Goal: Task Accomplishment & Management: Manage account settings

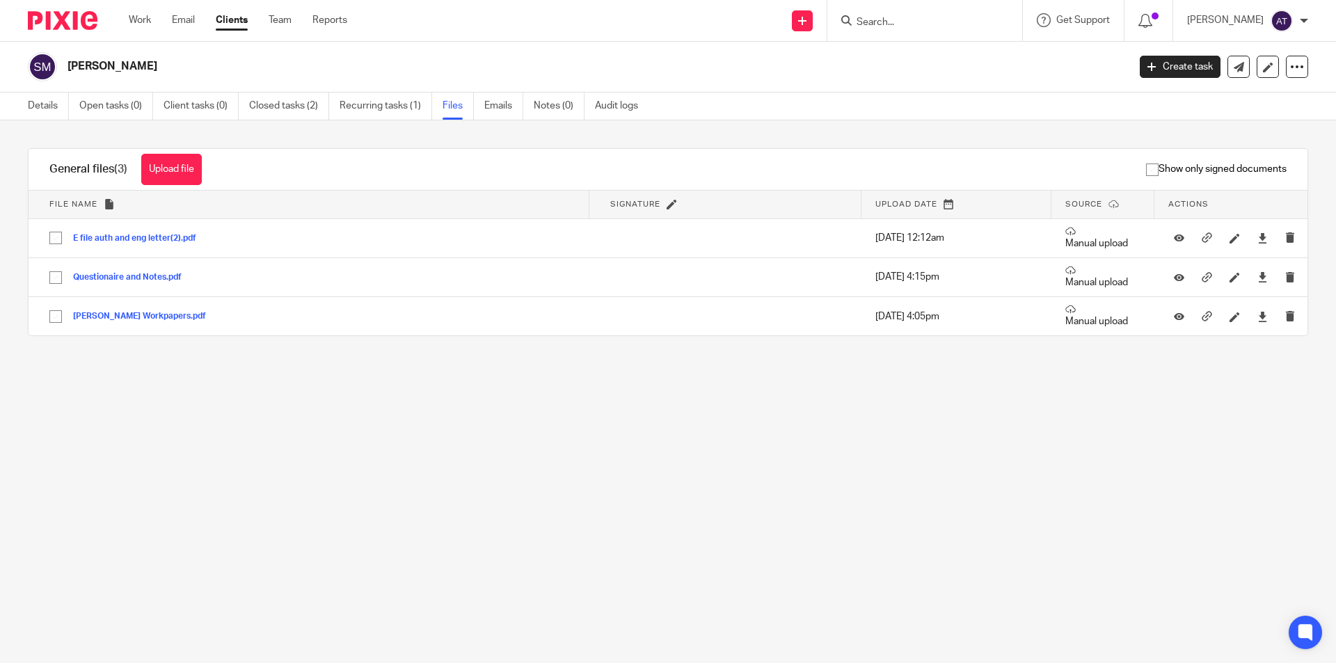
click at [924, 19] on input "Search" at bounding box center [917, 23] width 125 height 13
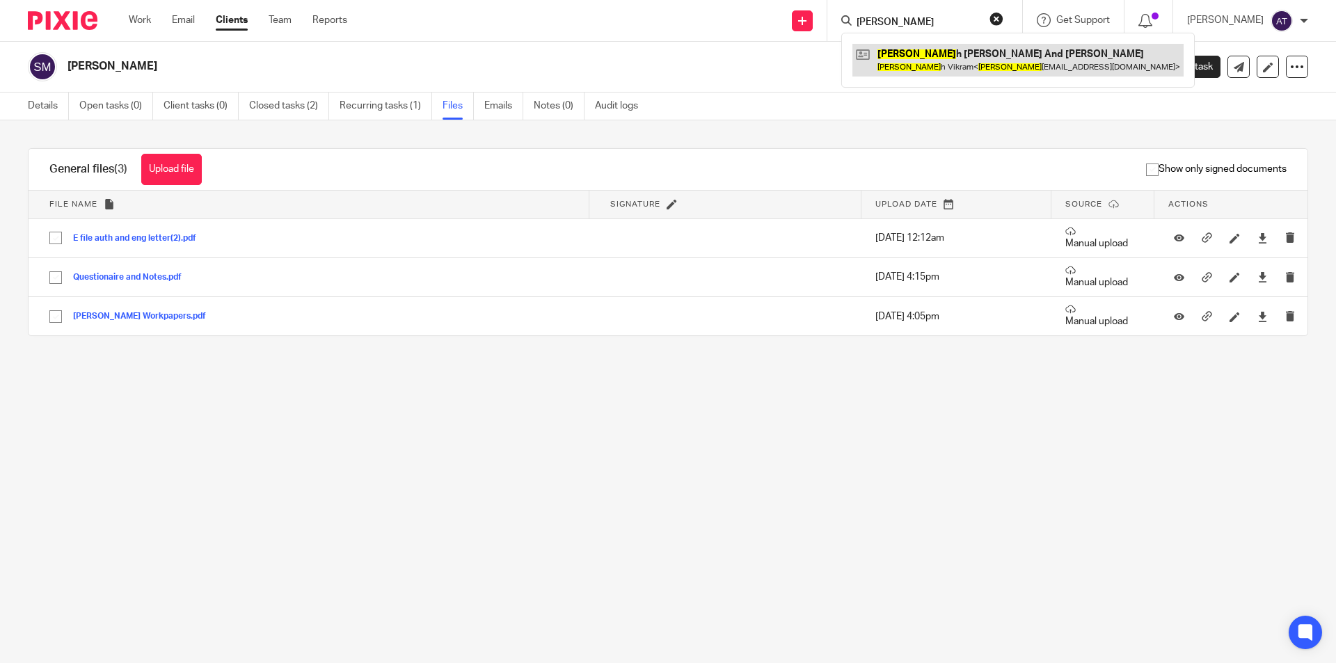
type input "ashis"
click at [944, 51] on link at bounding box center [1018, 60] width 331 height 32
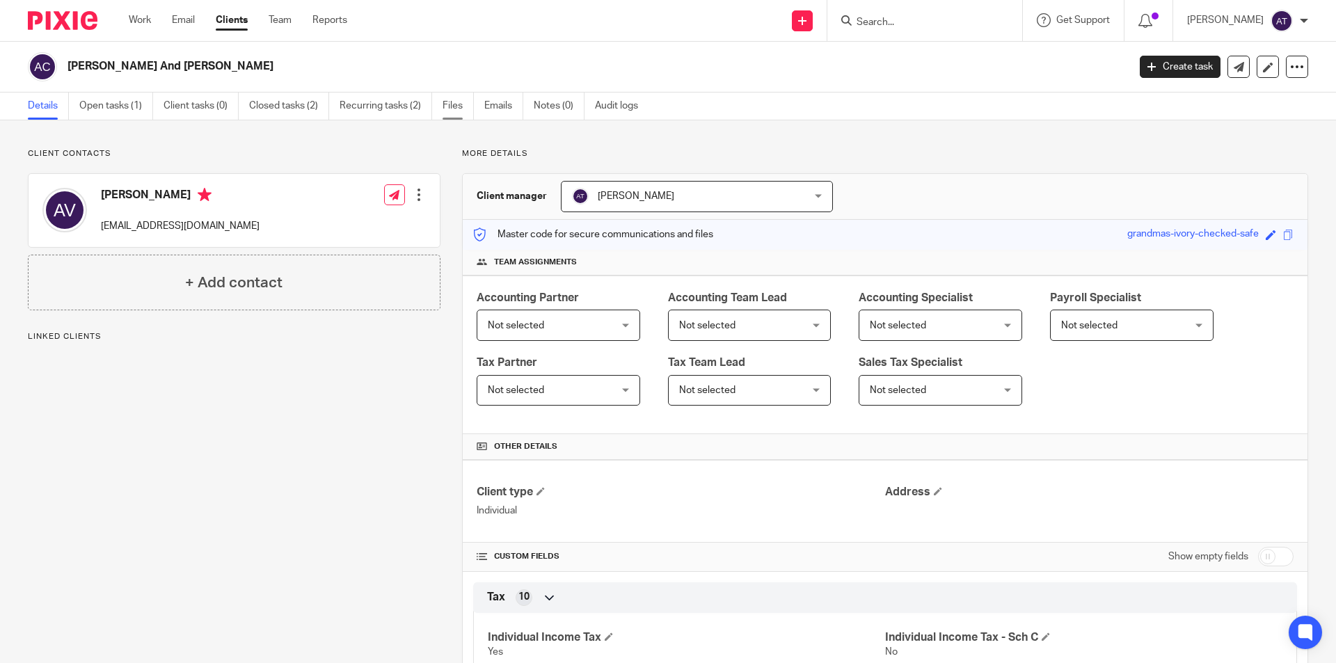
click at [454, 104] on link "Files" at bounding box center [458, 106] width 31 height 27
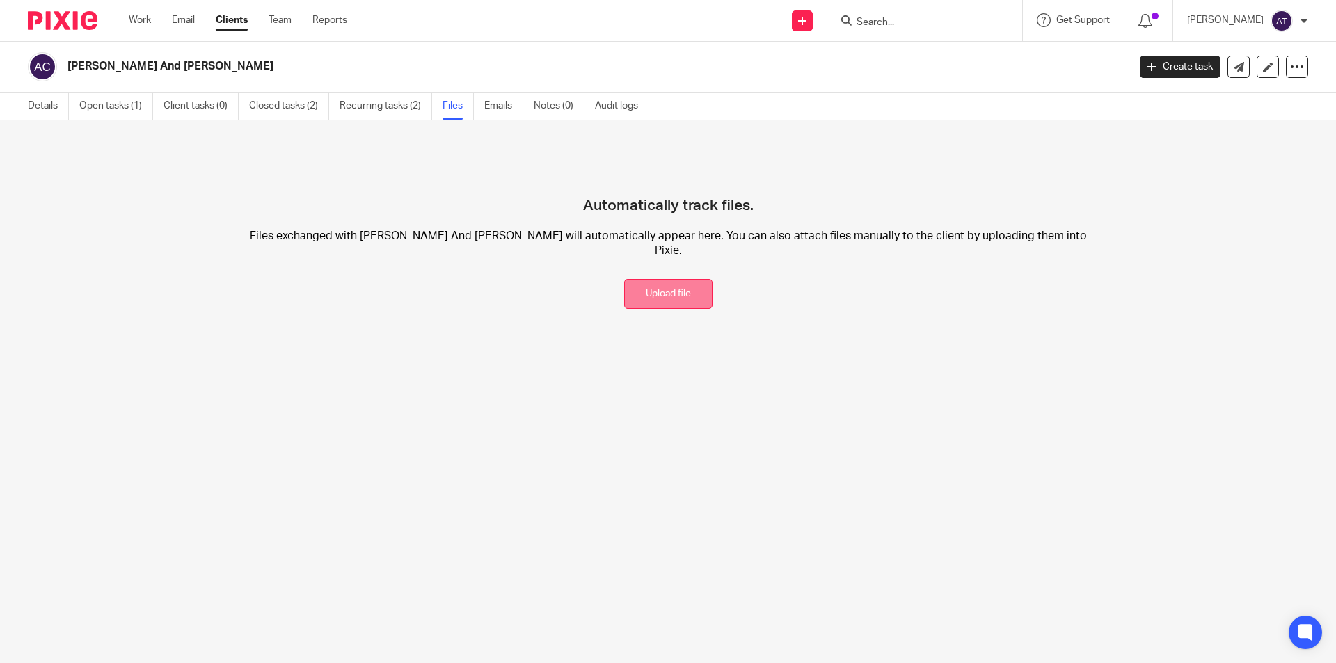
click at [655, 279] on button "Upload file" at bounding box center [668, 294] width 88 height 30
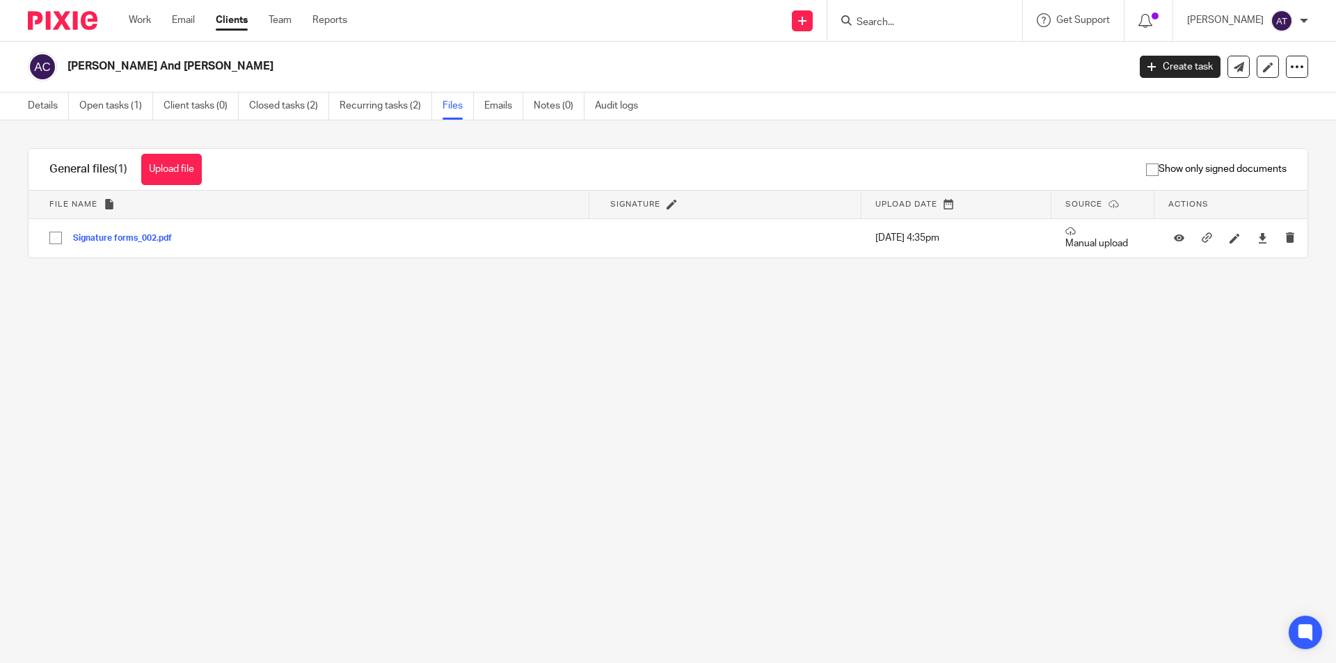
click at [909, 25] on input "Search" at bounding box center [917, 23] width 125 height 13
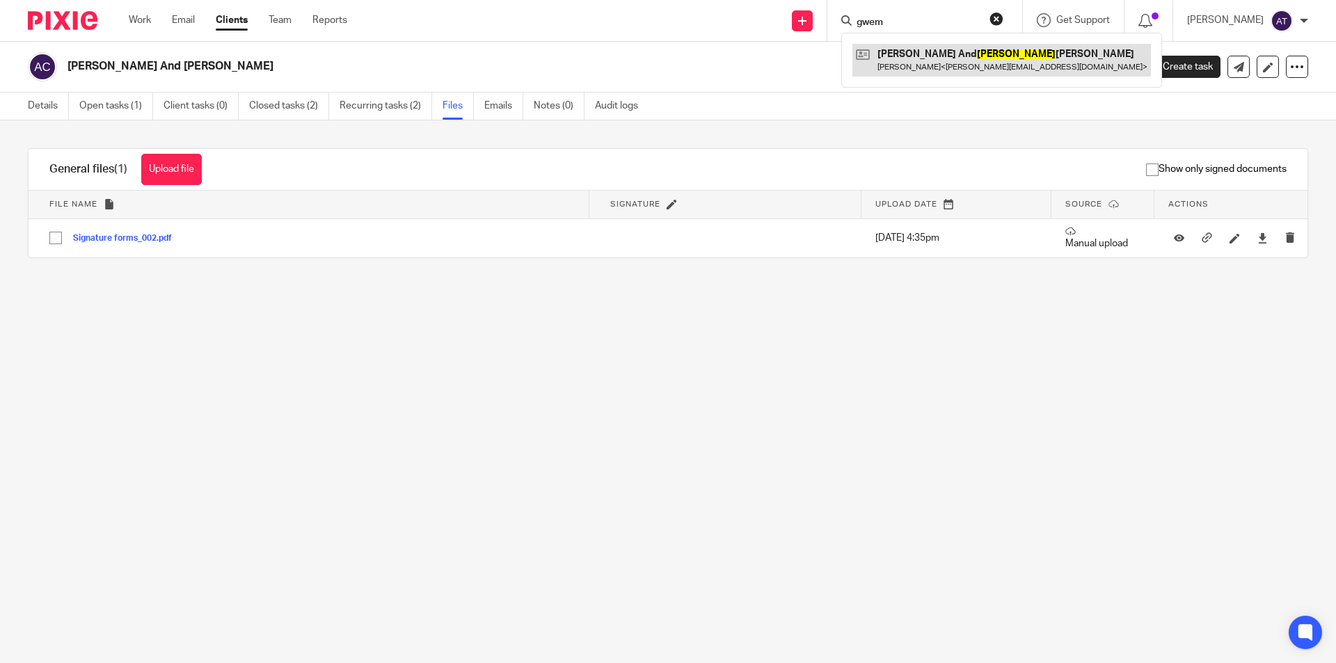
type input "gwem"
click at [972, 68] on link at bounding box center [1002, 60] width 299 height 32
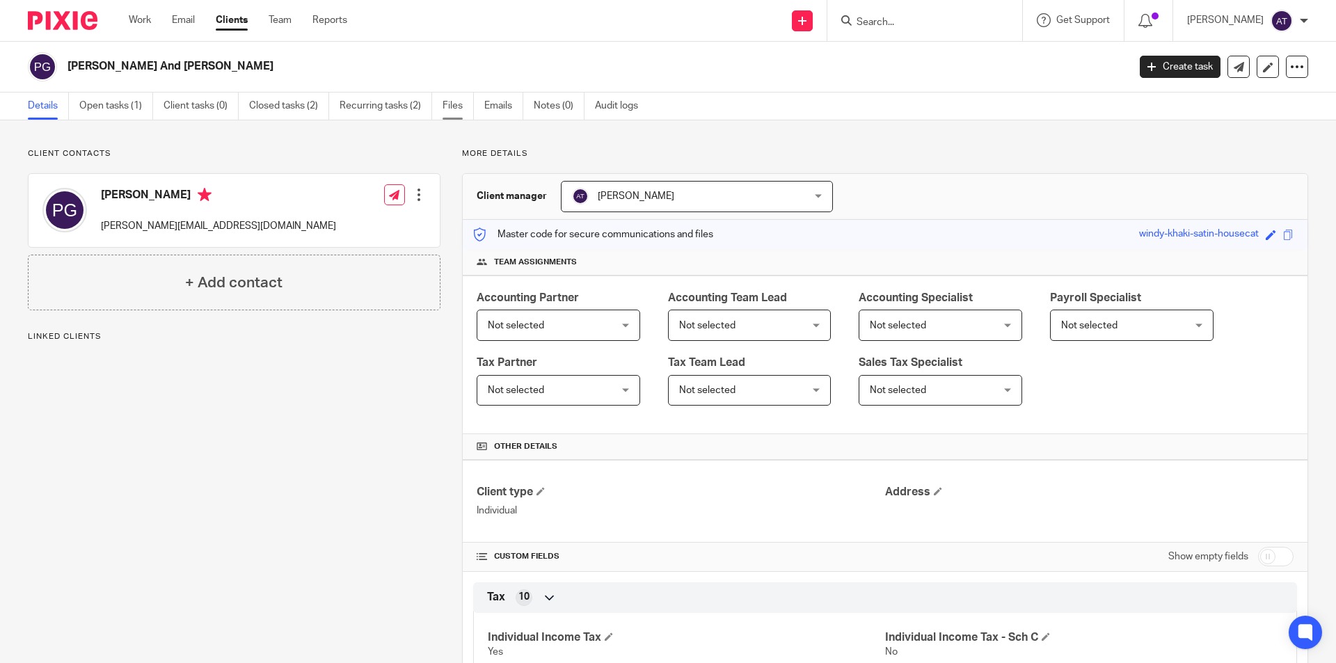
click at [457, 102] on link "Files" at bounding box center [458, 106] width 31 height 27
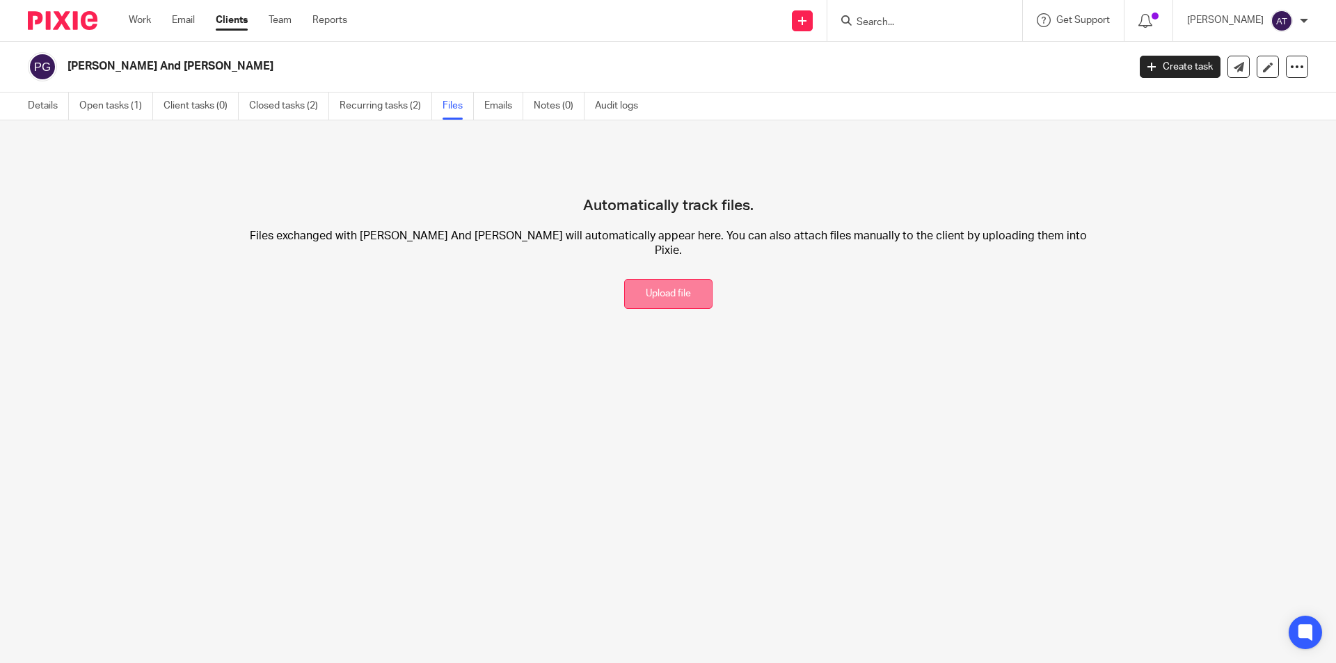
click at [649, 282] on button "Upload file" at bounding box center [668, 294] width 88 height 30
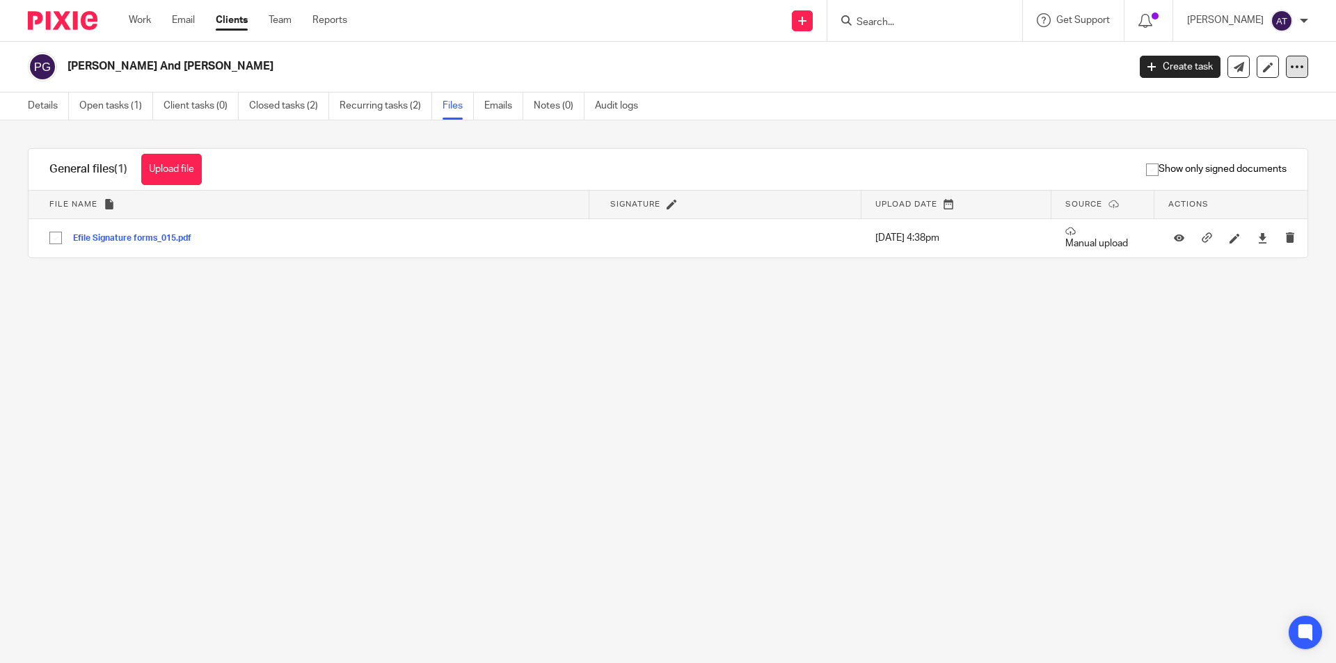
click at [1290, 67] on icon at bounding box center [1297, 67] width 14 height 14
click at [1304, 19] on div at bounding box center [1304, 21] width 8 height 8
click at [45, 104] on link "Details" at bounding box center [48, 106] width 41 height 27
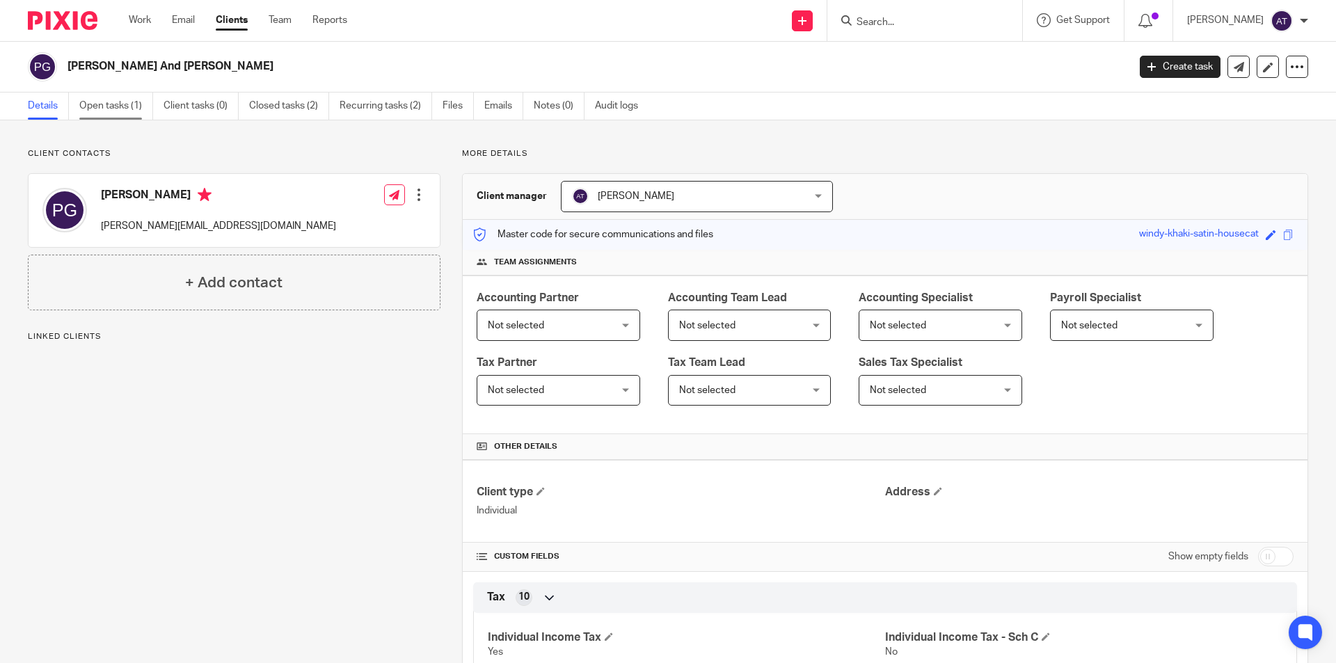
click at [98, 104] on link "Open tasks (1)" at bounding box center [116, 106] width 74 height 27
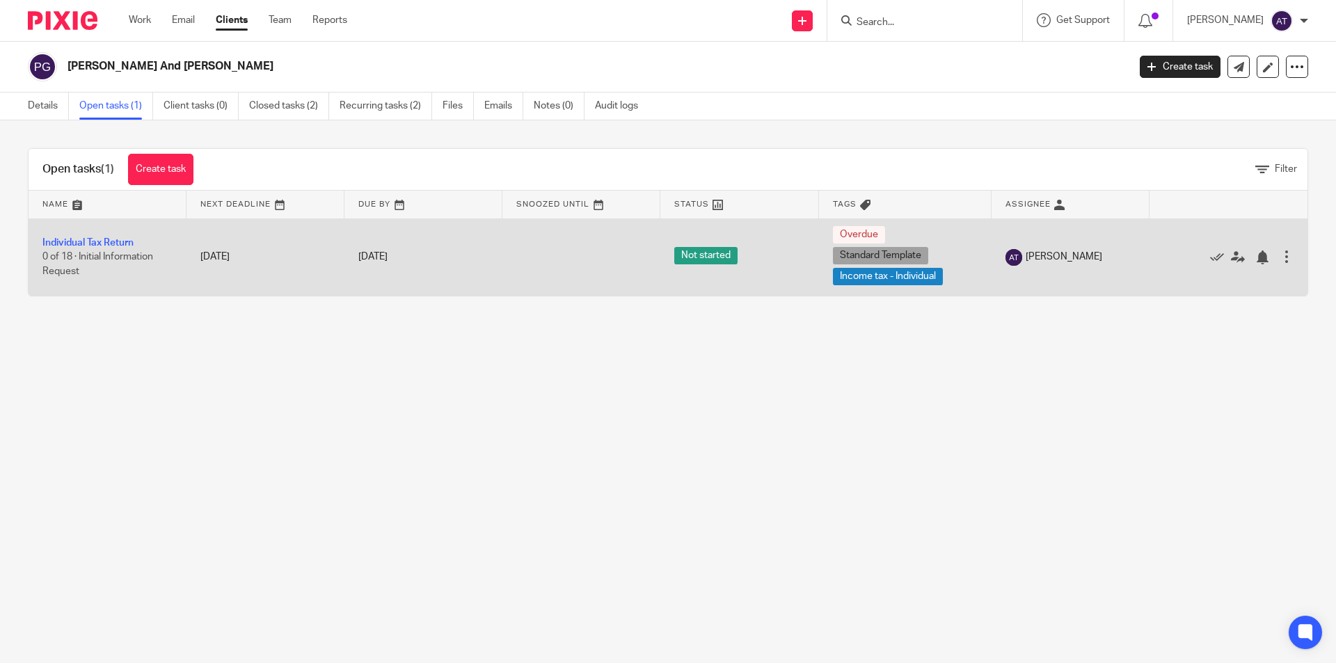
click at [1280, 256] on div at bounding box center [1287, 257] width 14 height 14
click at [1210, 255] on icon at bounding box center [1217, 258] width 14 height 14
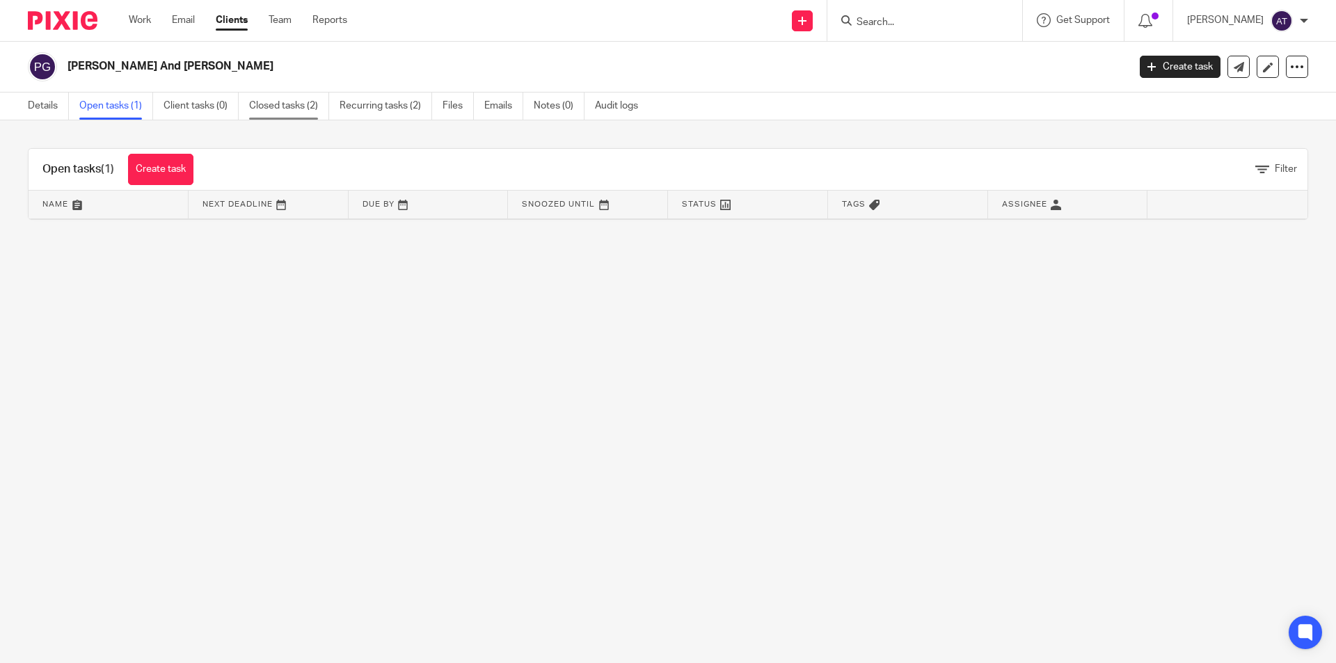
click at [298, 106] on link "Closed tasks (2)" at bounding box center [289, 106] width 80 height 27
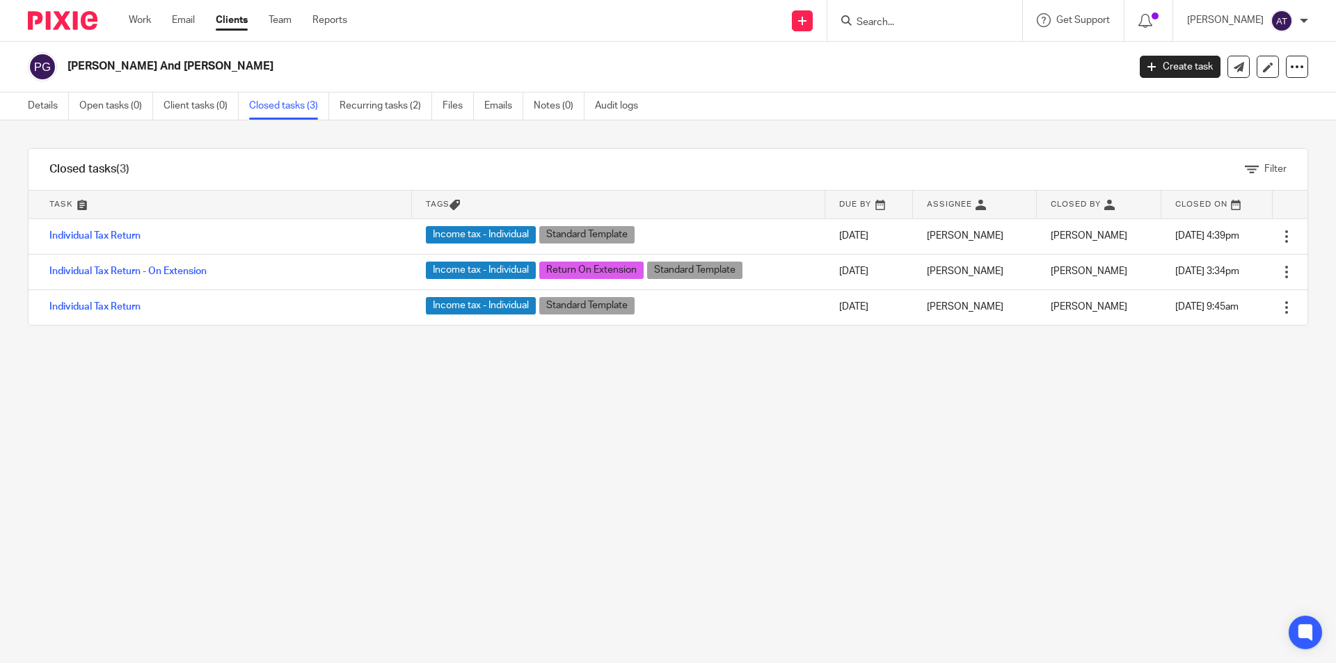
click at [915, 22] on input "Search" at bounding box center [917, 23] width 125 height 13
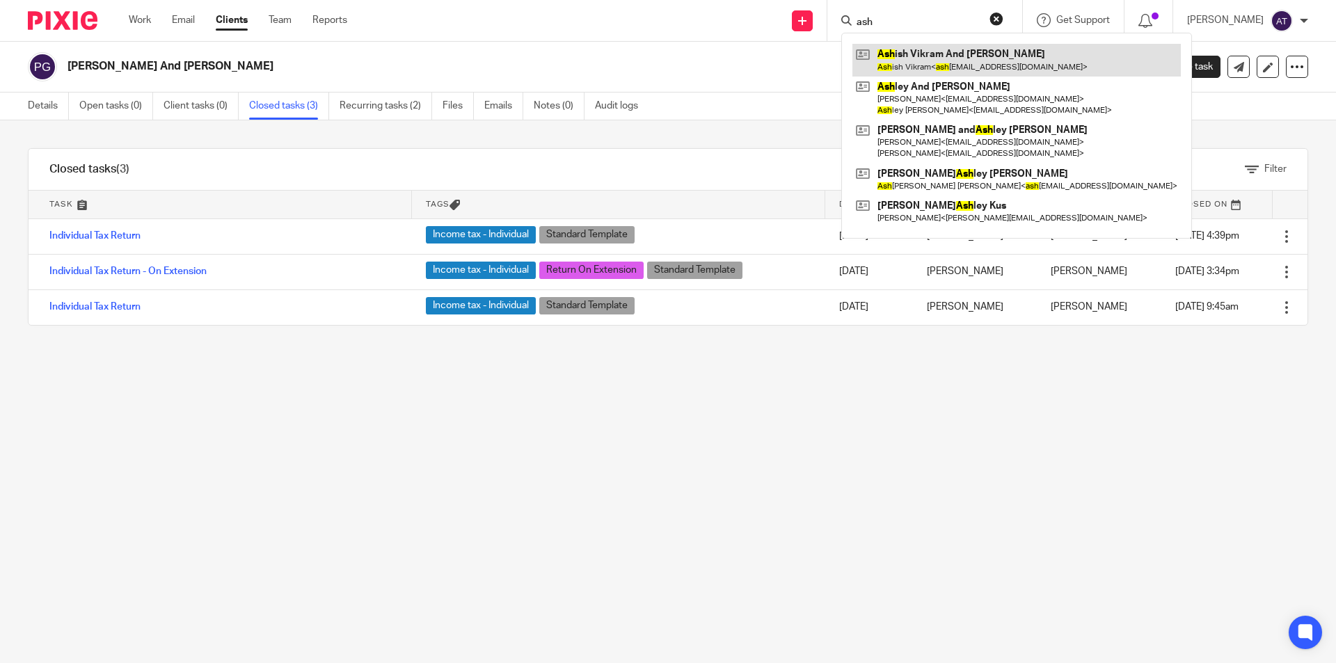
type input "ash"
click at [954, 60] on link at bounding box center [1017, 60] width 328 height 32
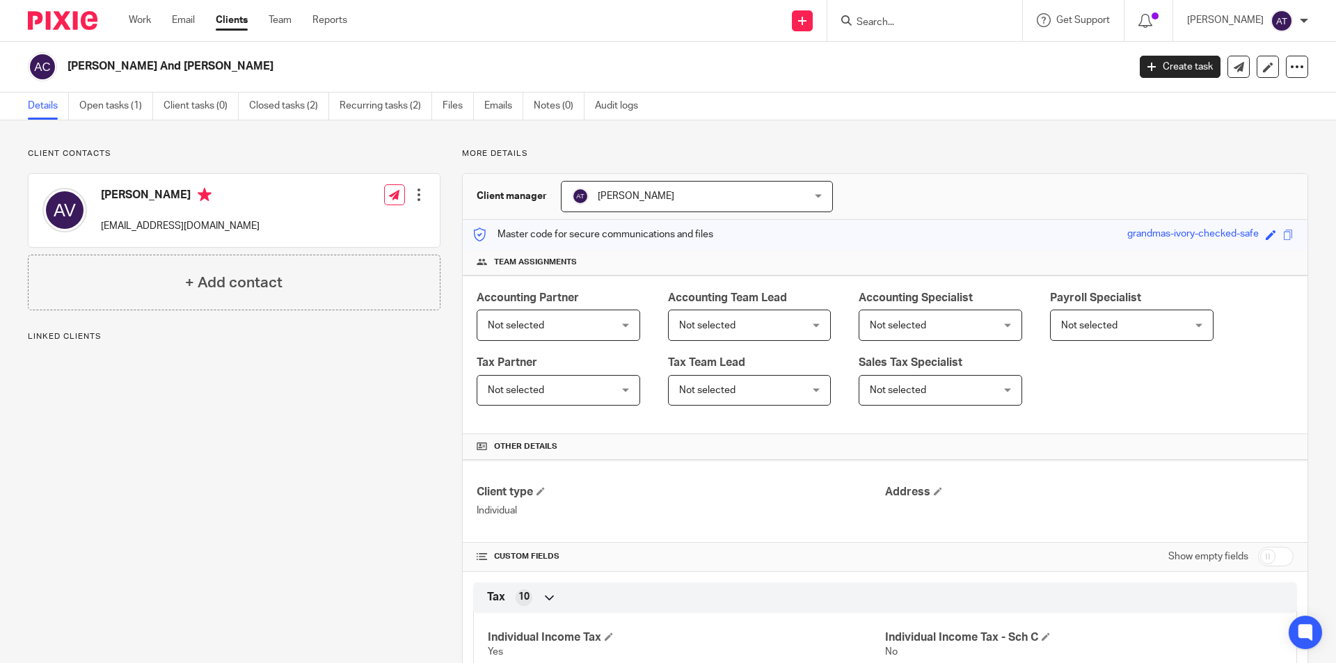
click at [900, 22] on input "Search" at bounding box center [917, 23] width 125 height 13
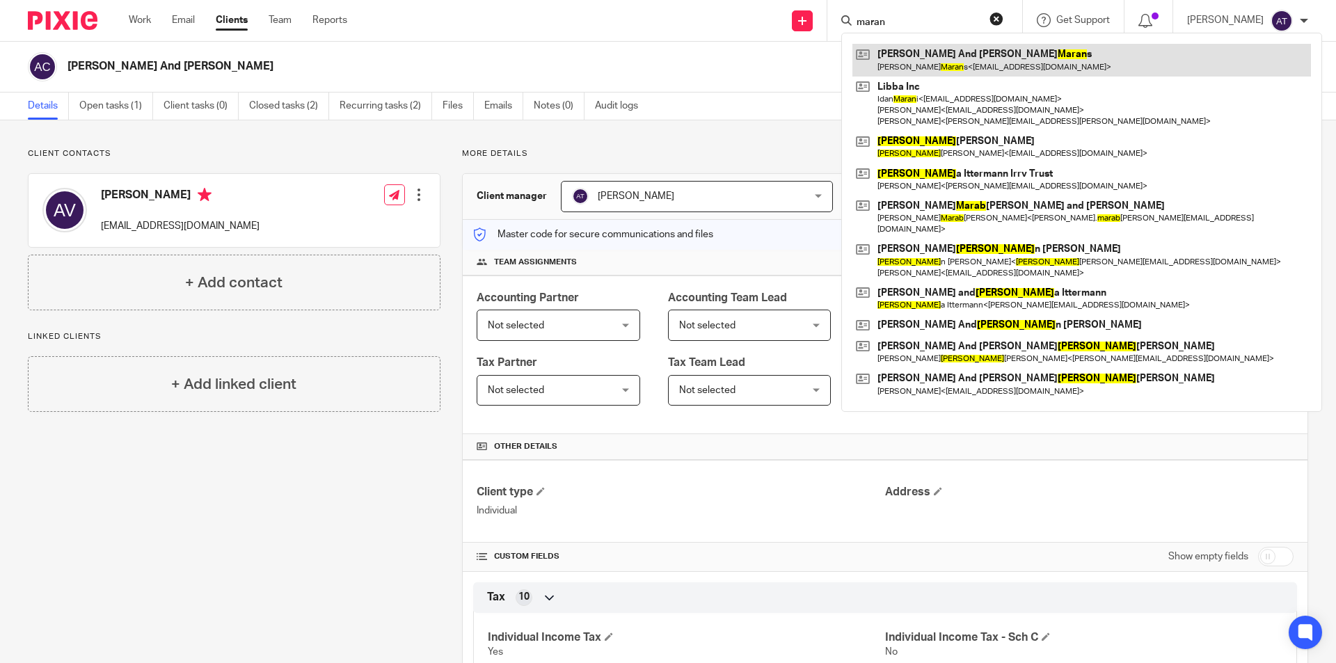
type input "maran"
click at [976, 60] on link at bounding box center [1082, 60] width 459 height 32
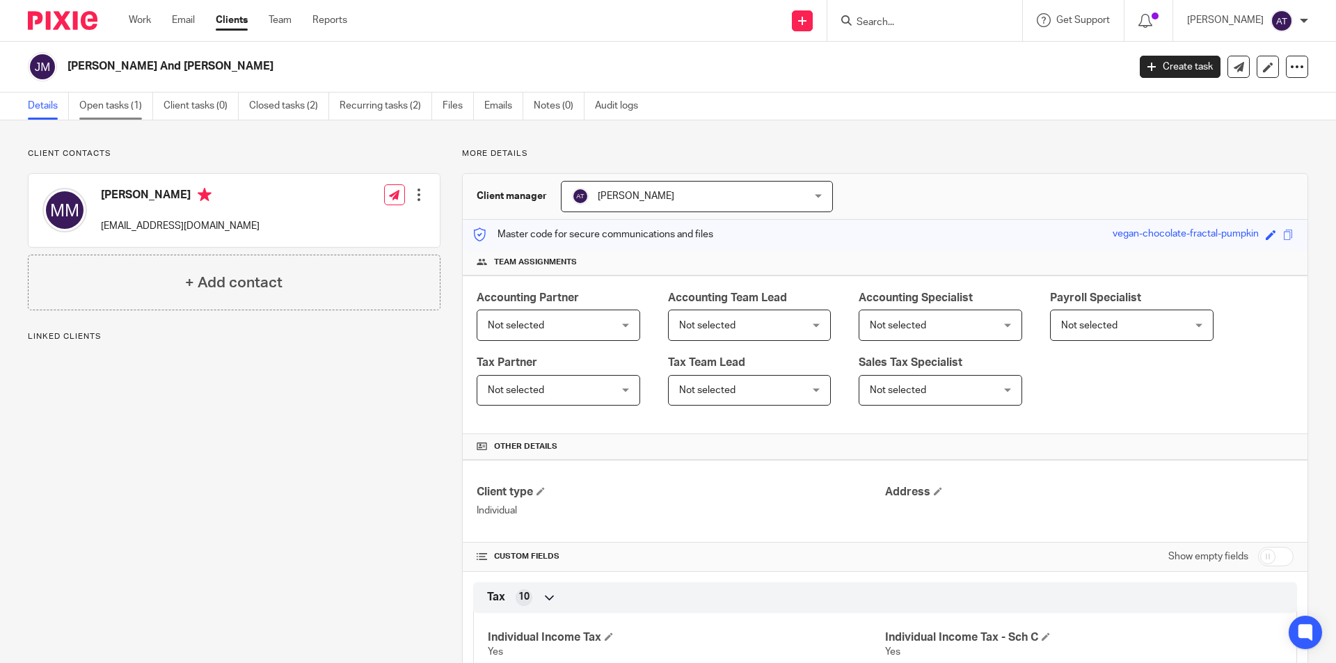
click at [113, 103] on link "Open tasks (1)" at bounding box center [116, 106] width 74 height 27
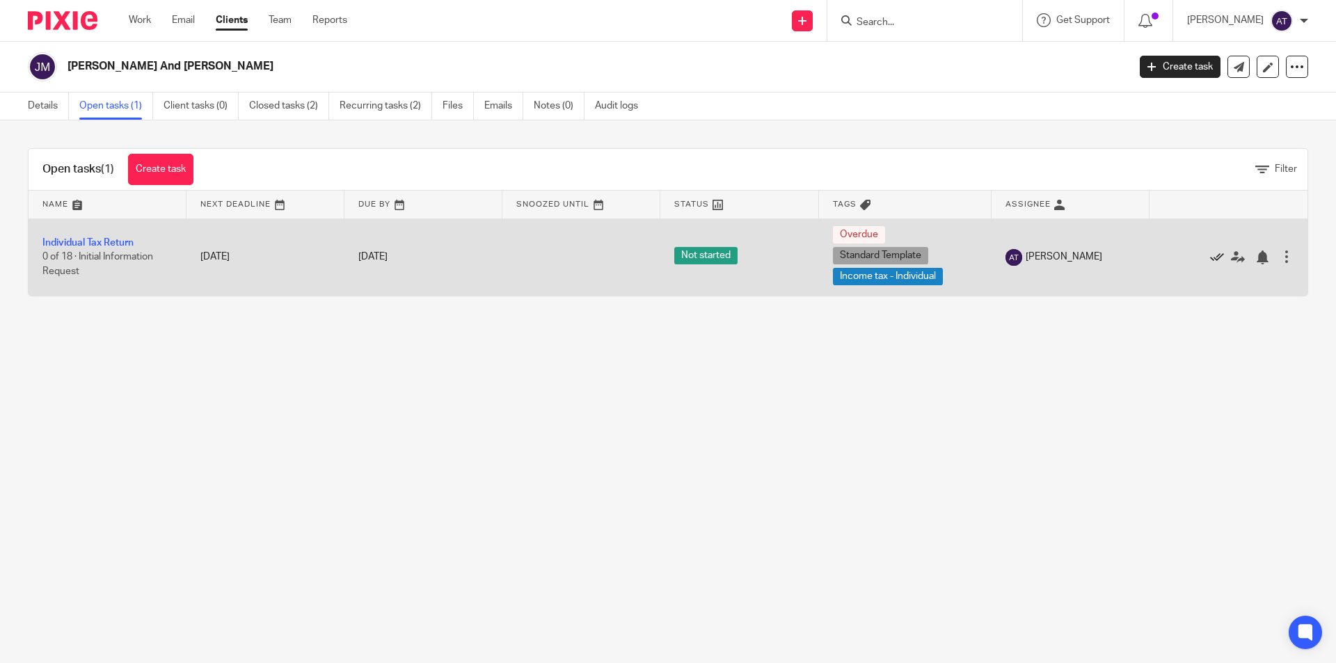
click at [1210, 255] on icon at bounding box center [1217, 258] width 14 height 14
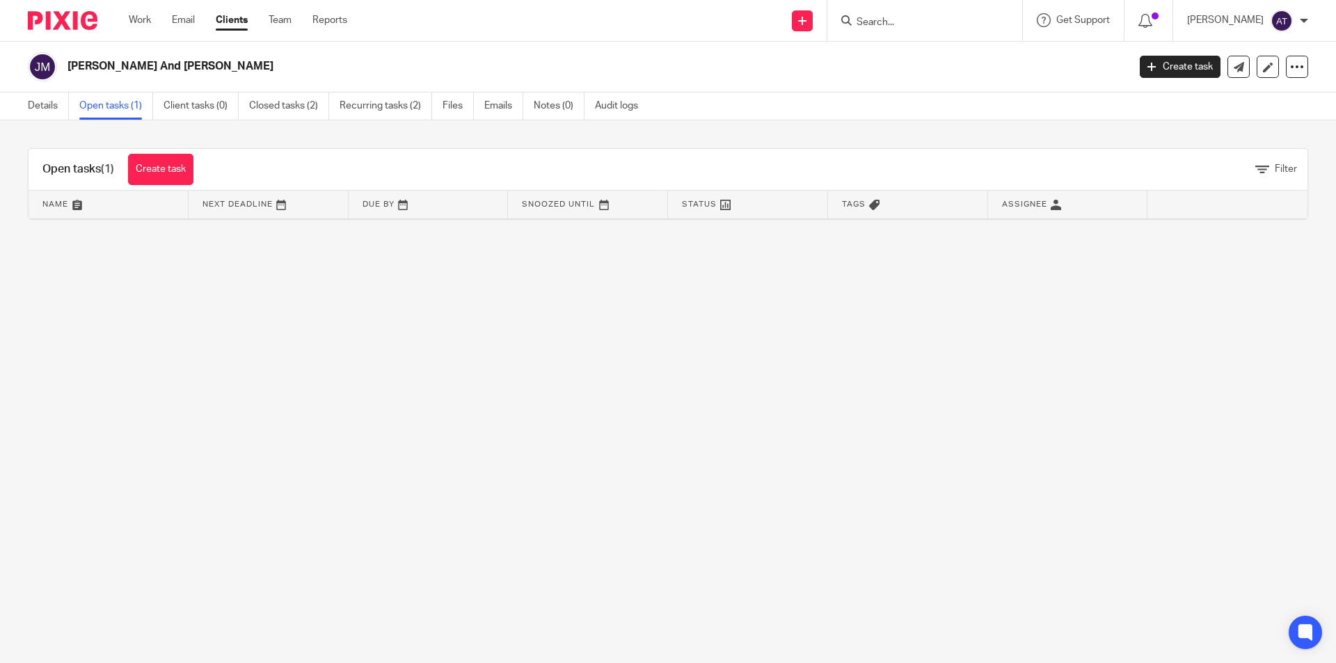
click at [927, 22] on input "Search" at bounding box center [917, 23] width 125 height 13
type input "vikram"
click at [967, 58] on link at bounding box center [958, 60] width 211 height 32
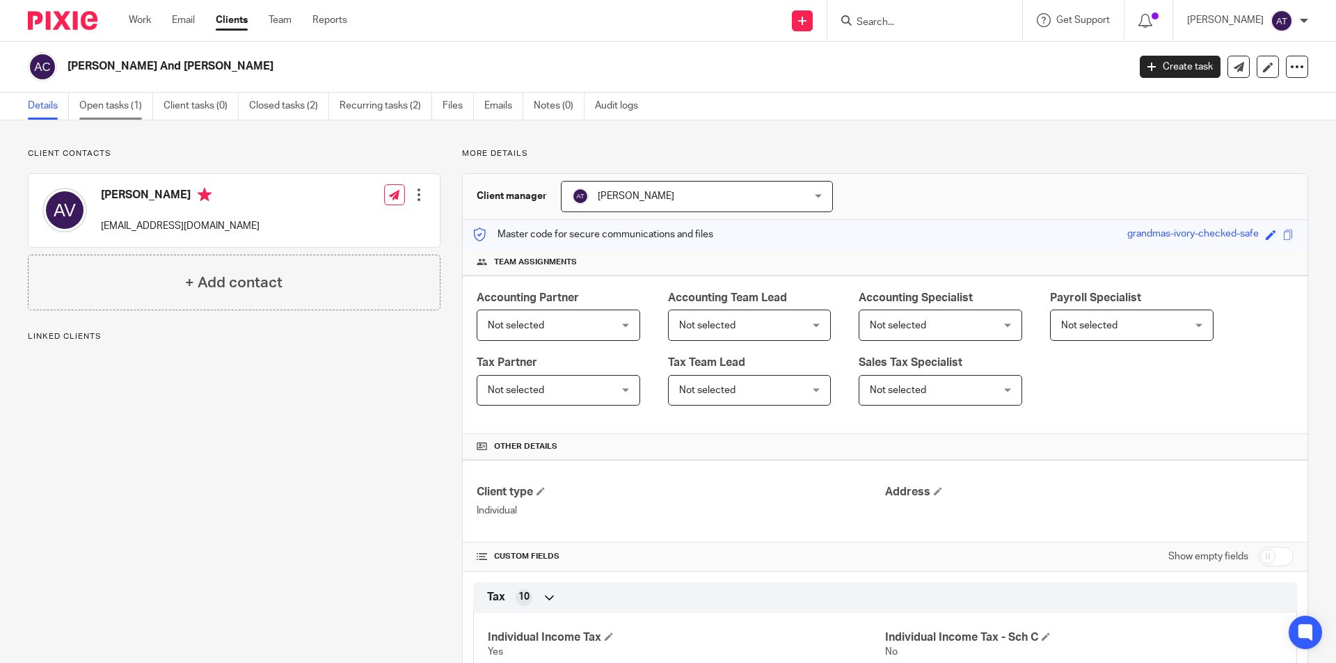
click at [129, 101] on link "Open tasks (1)" at bounding box center [116, 106] width 74 height 27
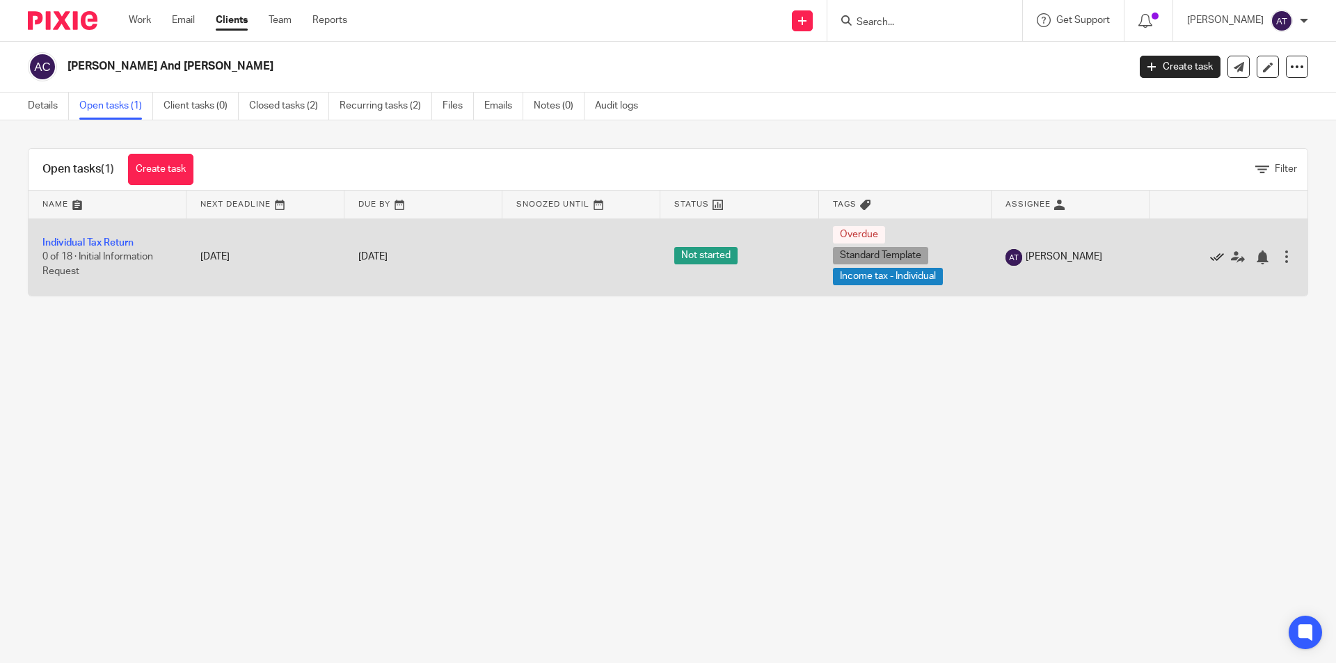
click at [1210, 256] on icon at bounding box center [1217, 258] width 14 height 14
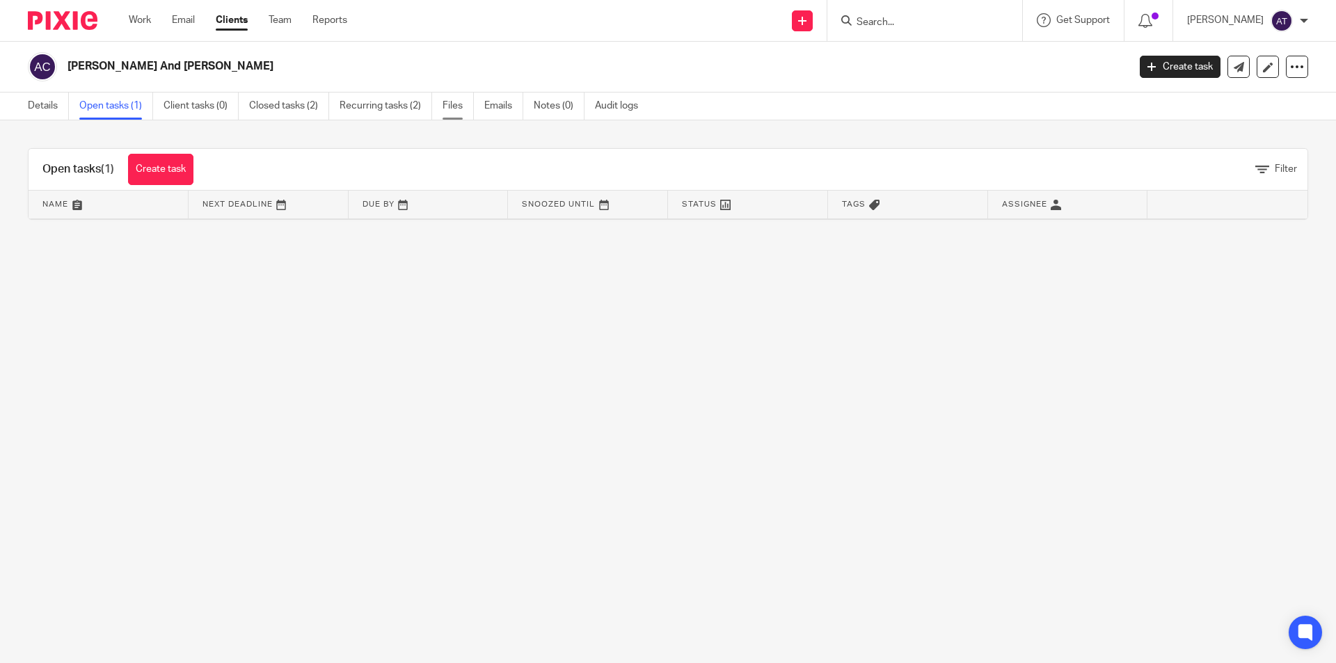
click at [452, 101] on link "Files" at bounding box center [458, 106] width 31 height 27
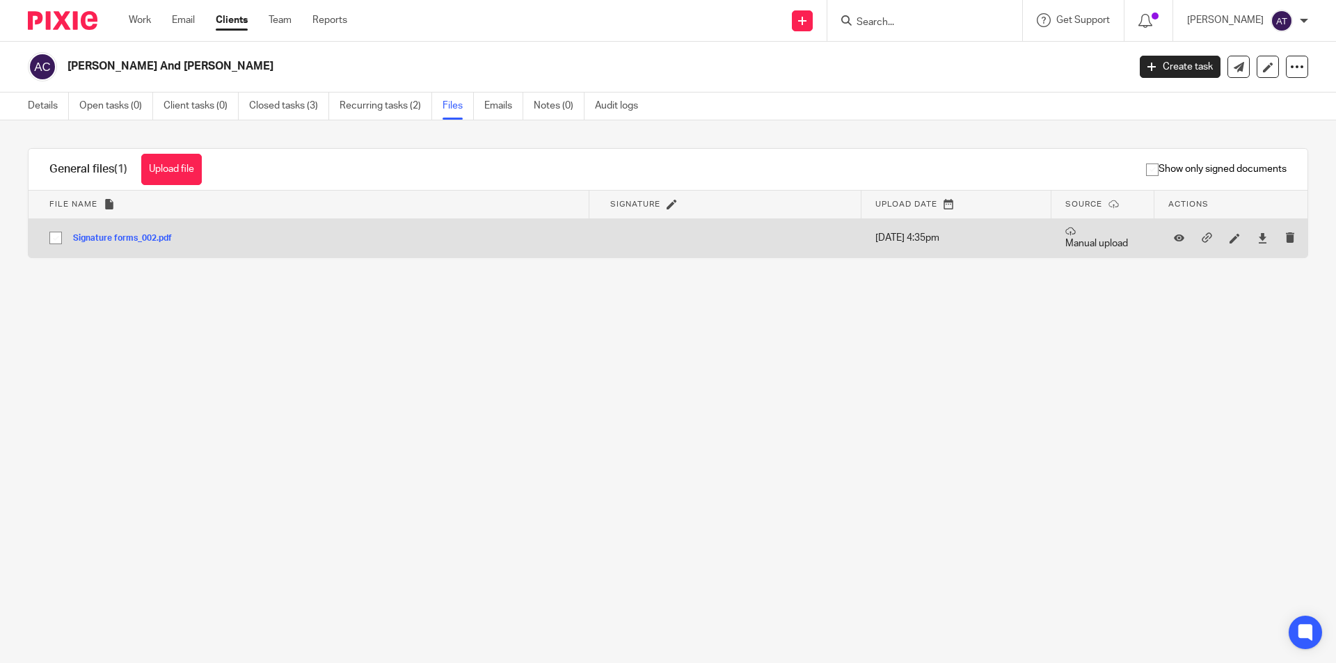
click at [57, 239] on input "checkbox" at bounding box center [55, 238] width 26 height 26
checkbox input "true"
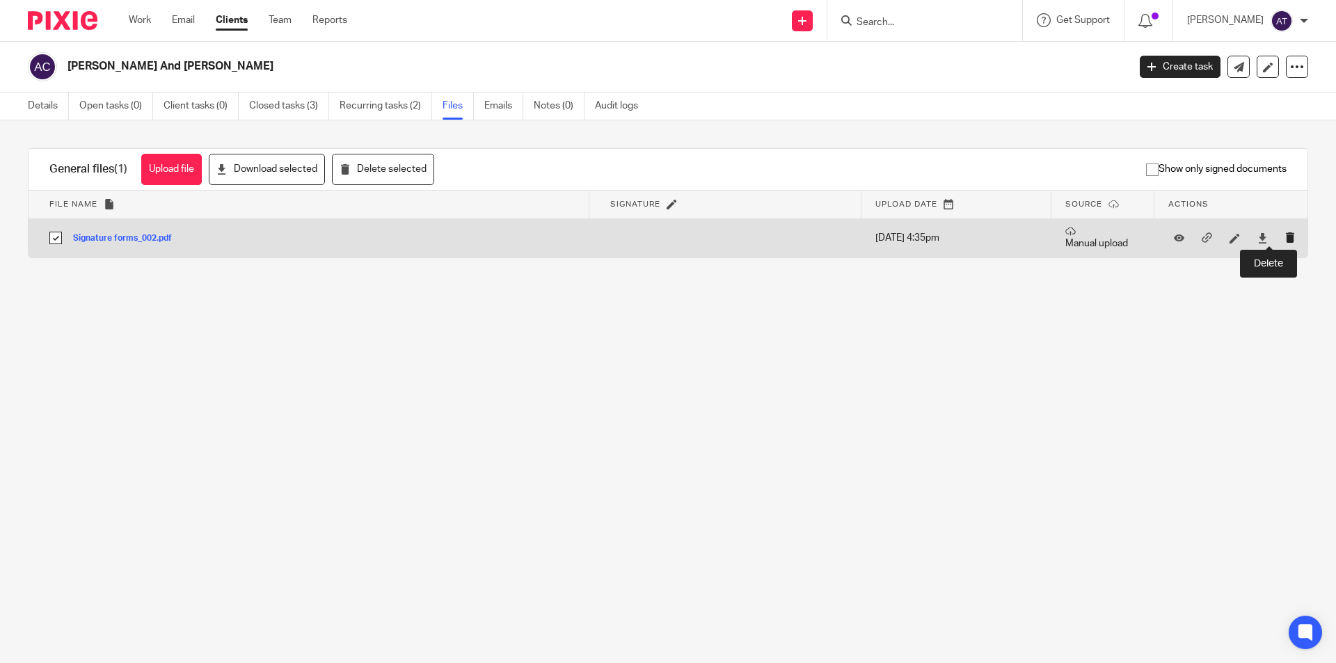
click at [1285, 237] on icon "submit" at bounding box center [1290, 237] width 10 height 10
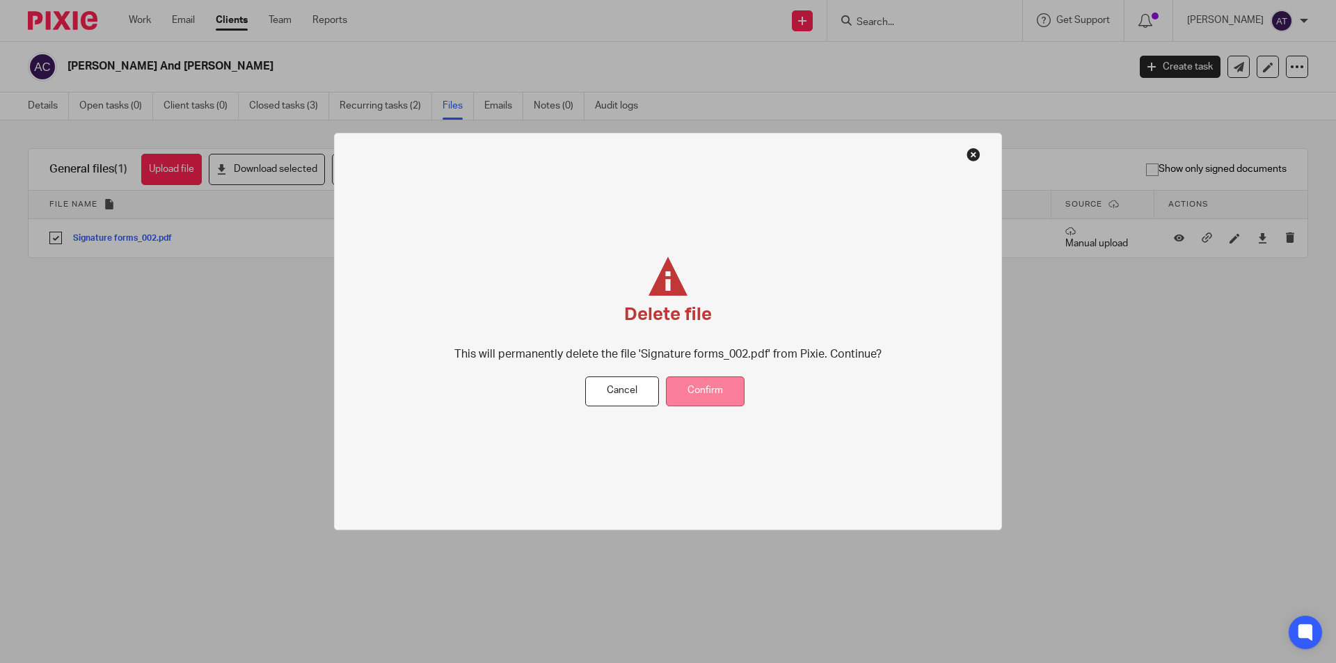
click at [697, 388] on button "Confirm" at bounding box center [705, 392] width 79 height 30
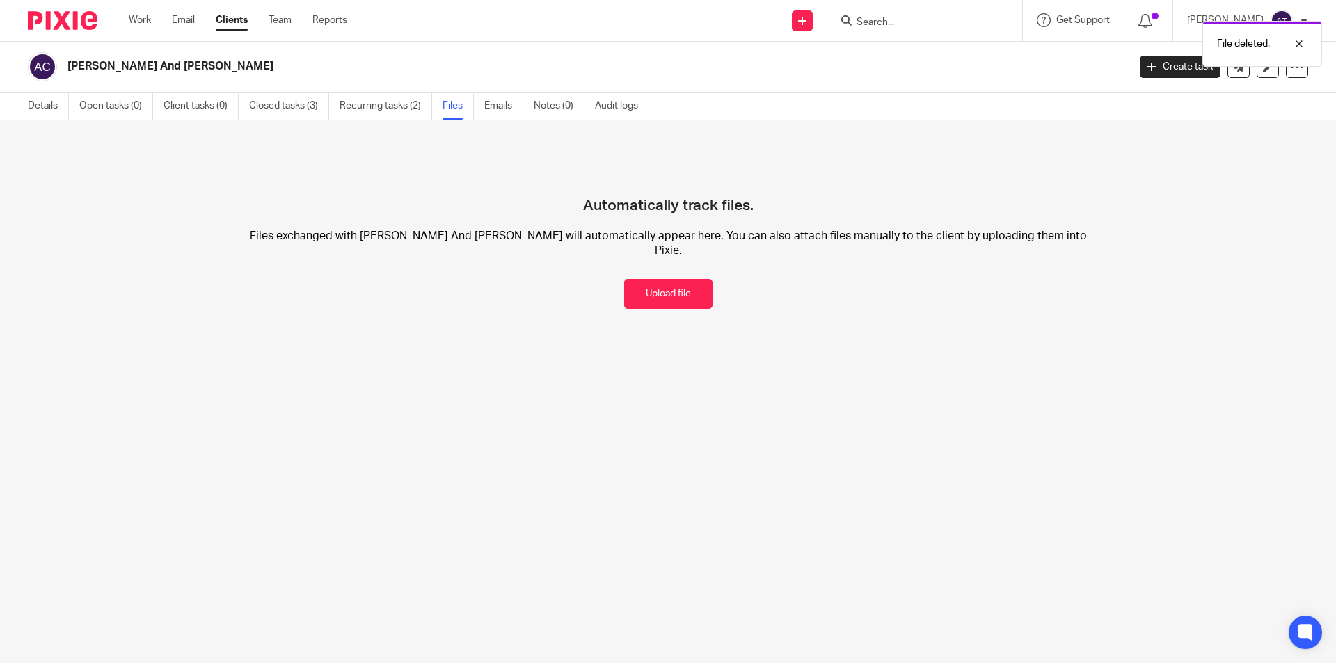
click at [662, 279] on button "Upload file" at bounding box center [668, 294] width 88 height 30
